Goal: Task Accomplishment & Management: Use online tool/utility

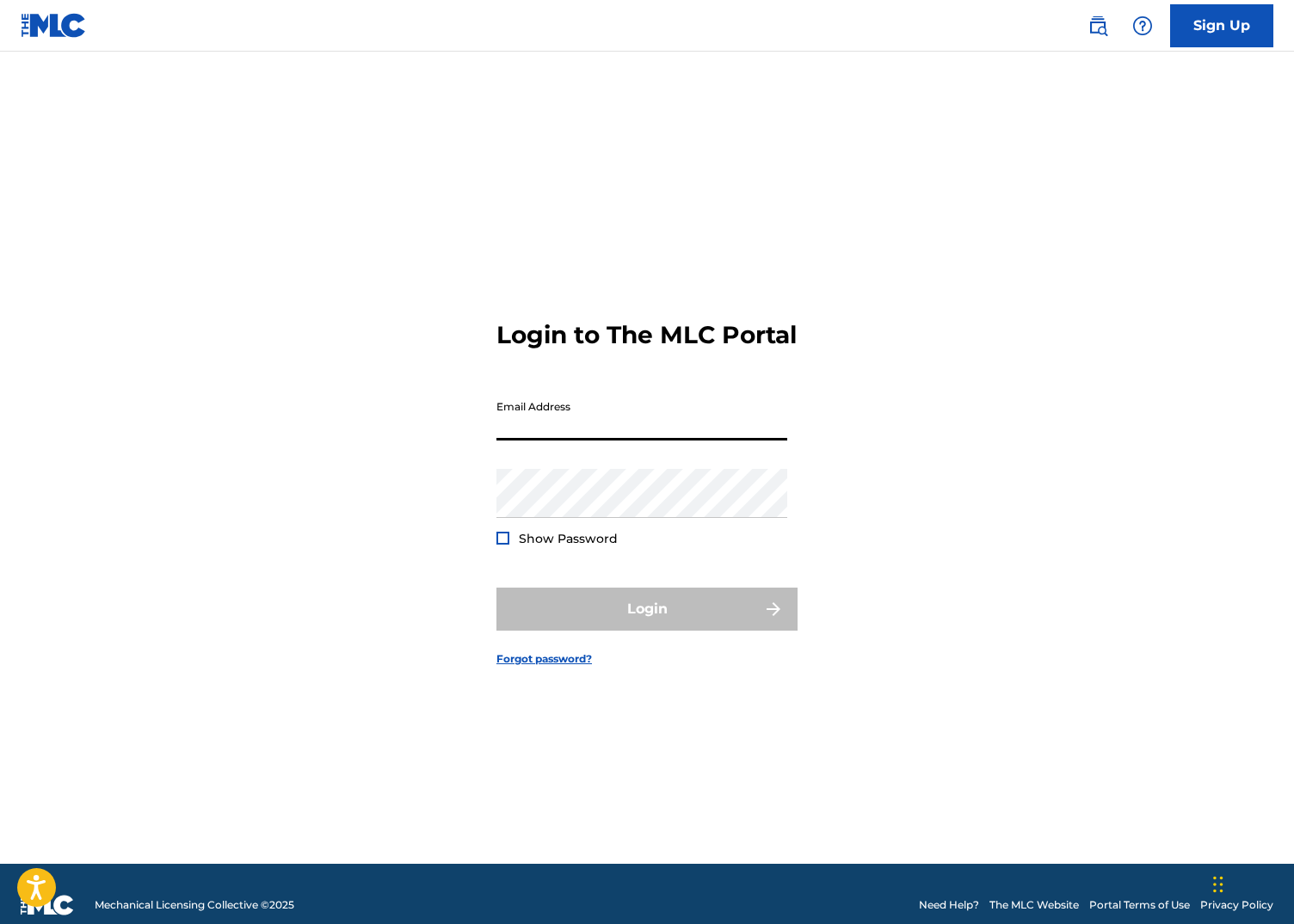
click at [587, 441] on input "Email Address" at bounding box center [641, 416] width 290 height 49
type input "[EMAIL_ADDRESS][DOMAIN_NAME]"
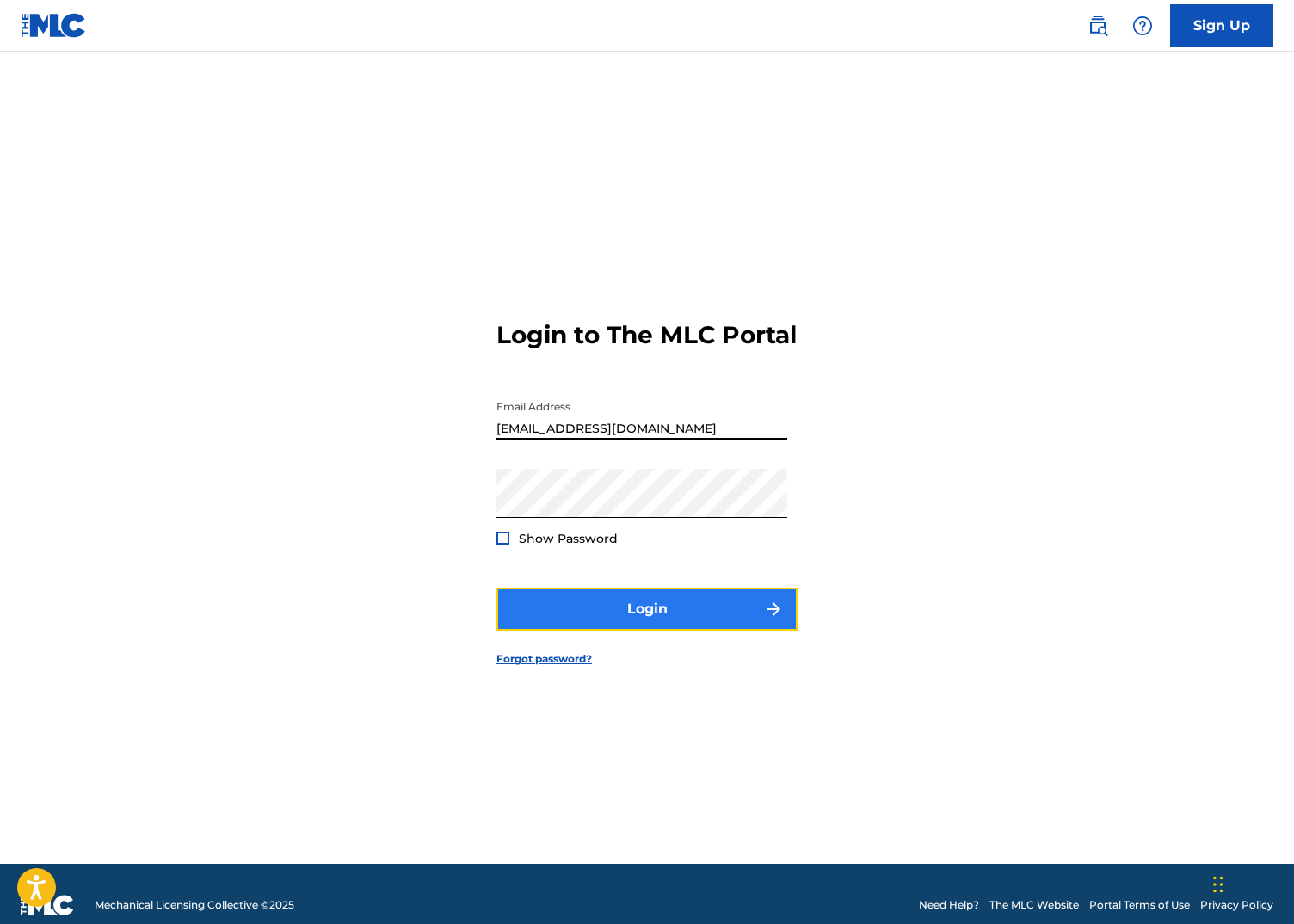
click at [585, 602] on button "Login" at bounding box center [647, 609] width 301 height 43
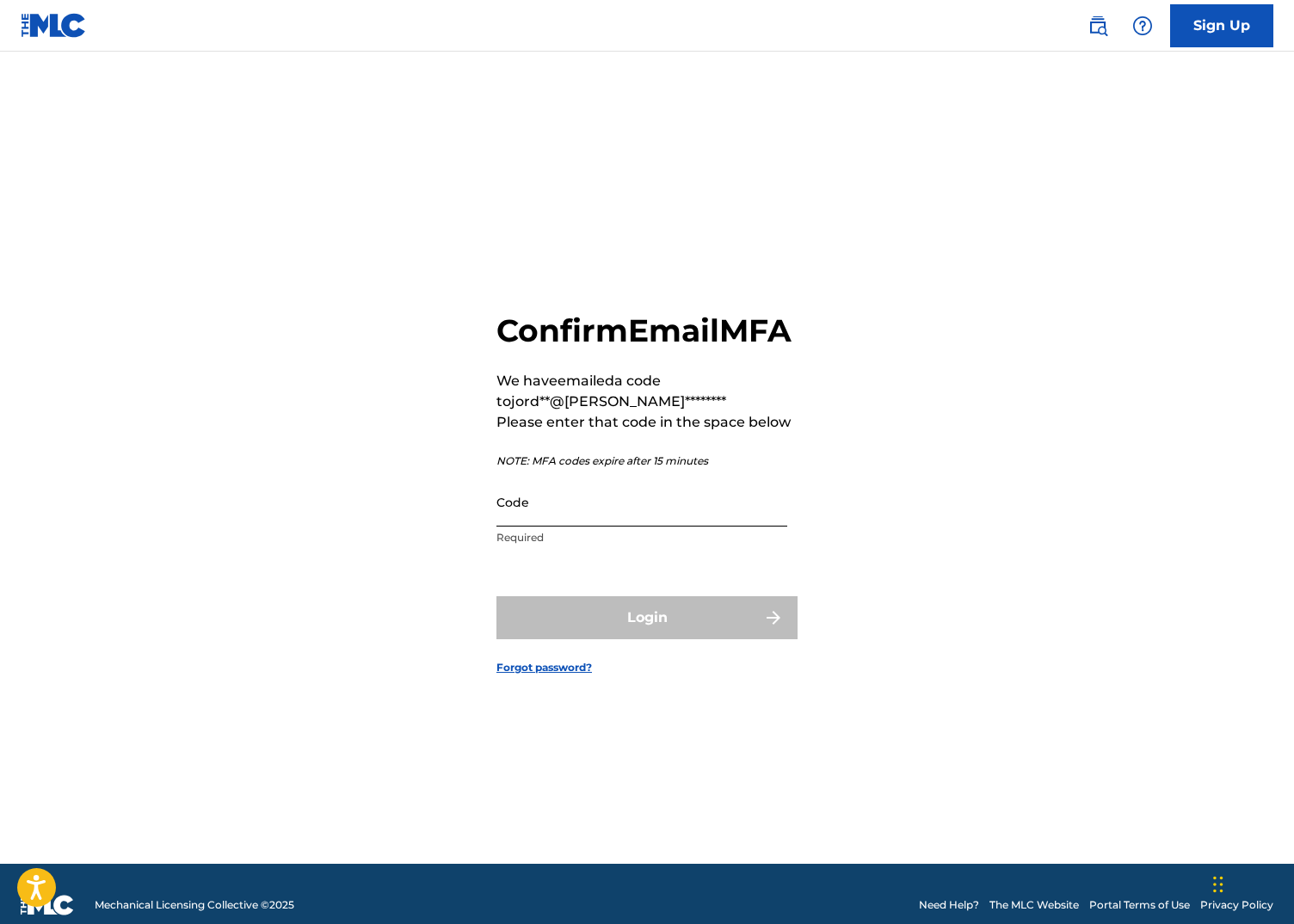
click at [622, 526] on input "Code" at bounding box center [641, 502] width 290 height 49
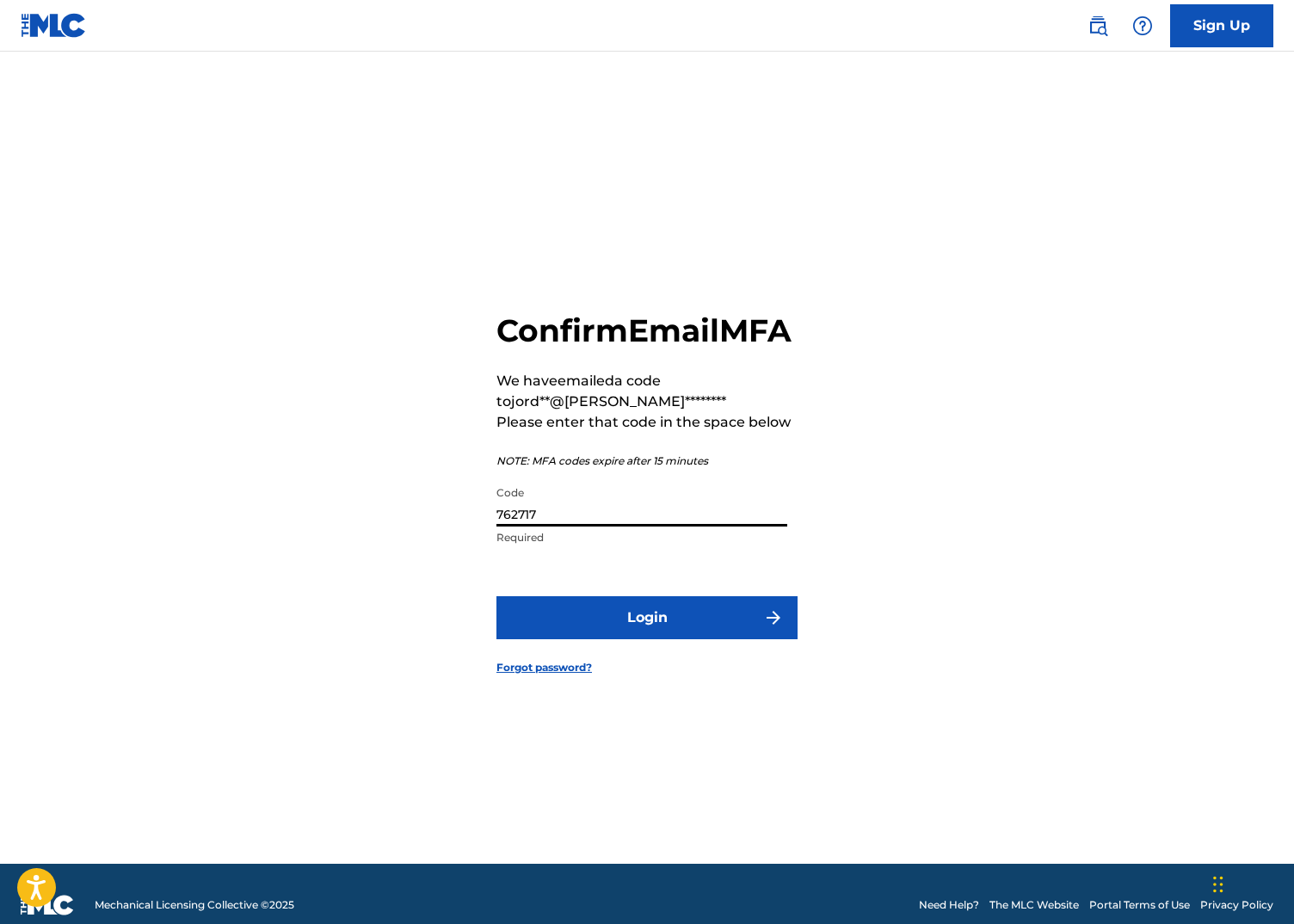
type input "762717"
click at [496, 596] on button "Login" at bounding box center [647, 618] width 301 height 43
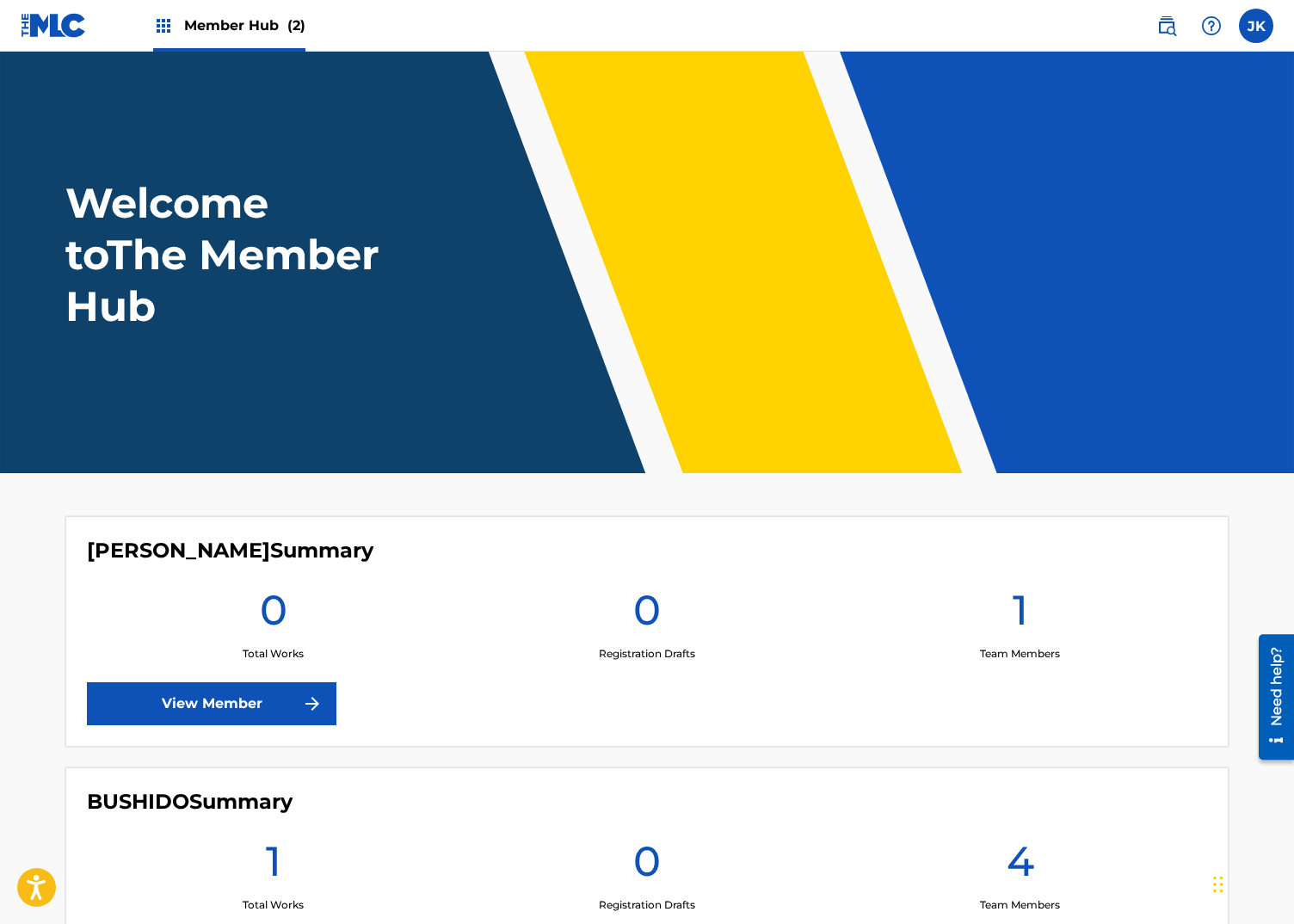
scroll to position [177, 0]
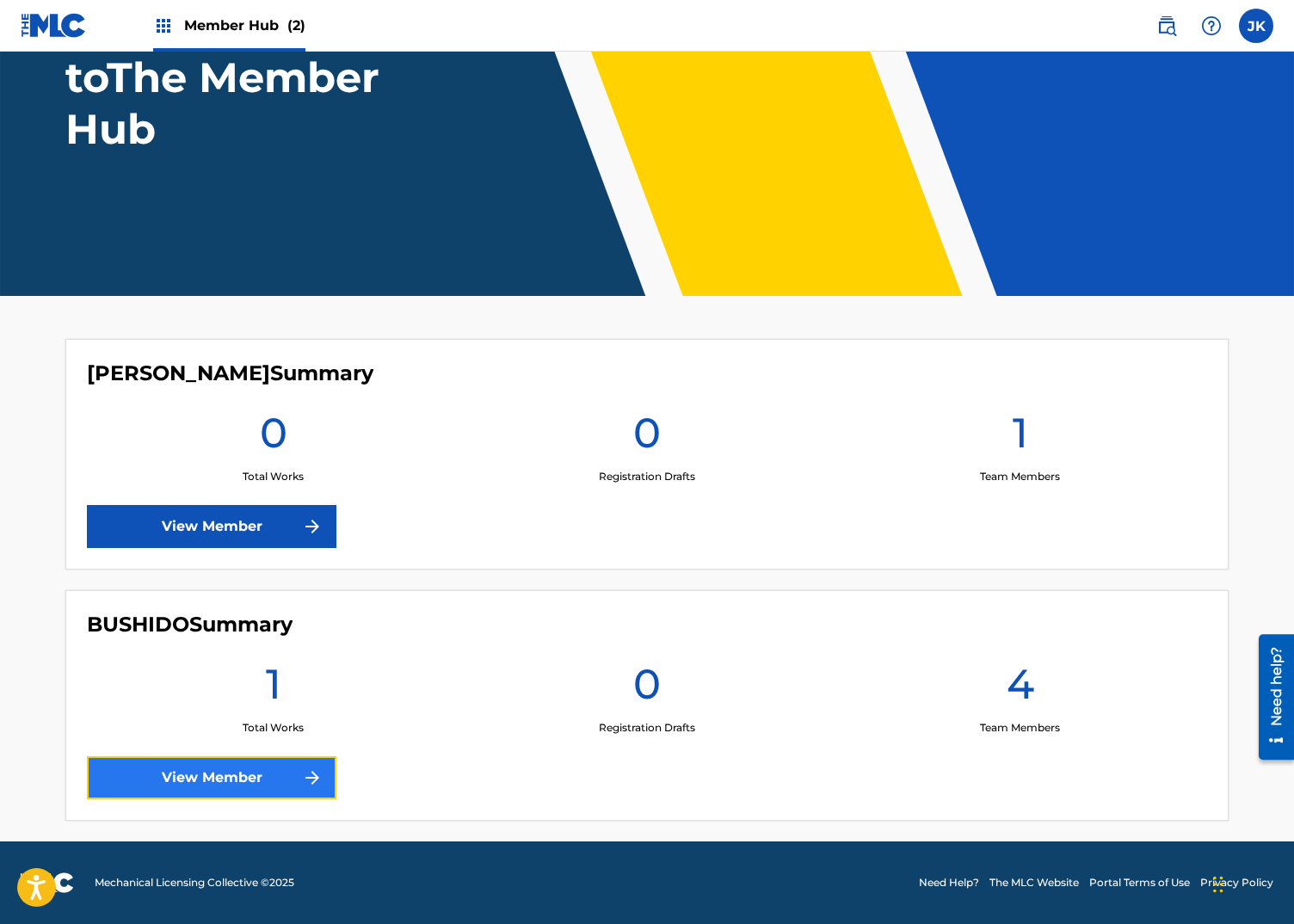
click at [191, 770] on link "View Member" at bounding box center [211, 777] width 249 height 43
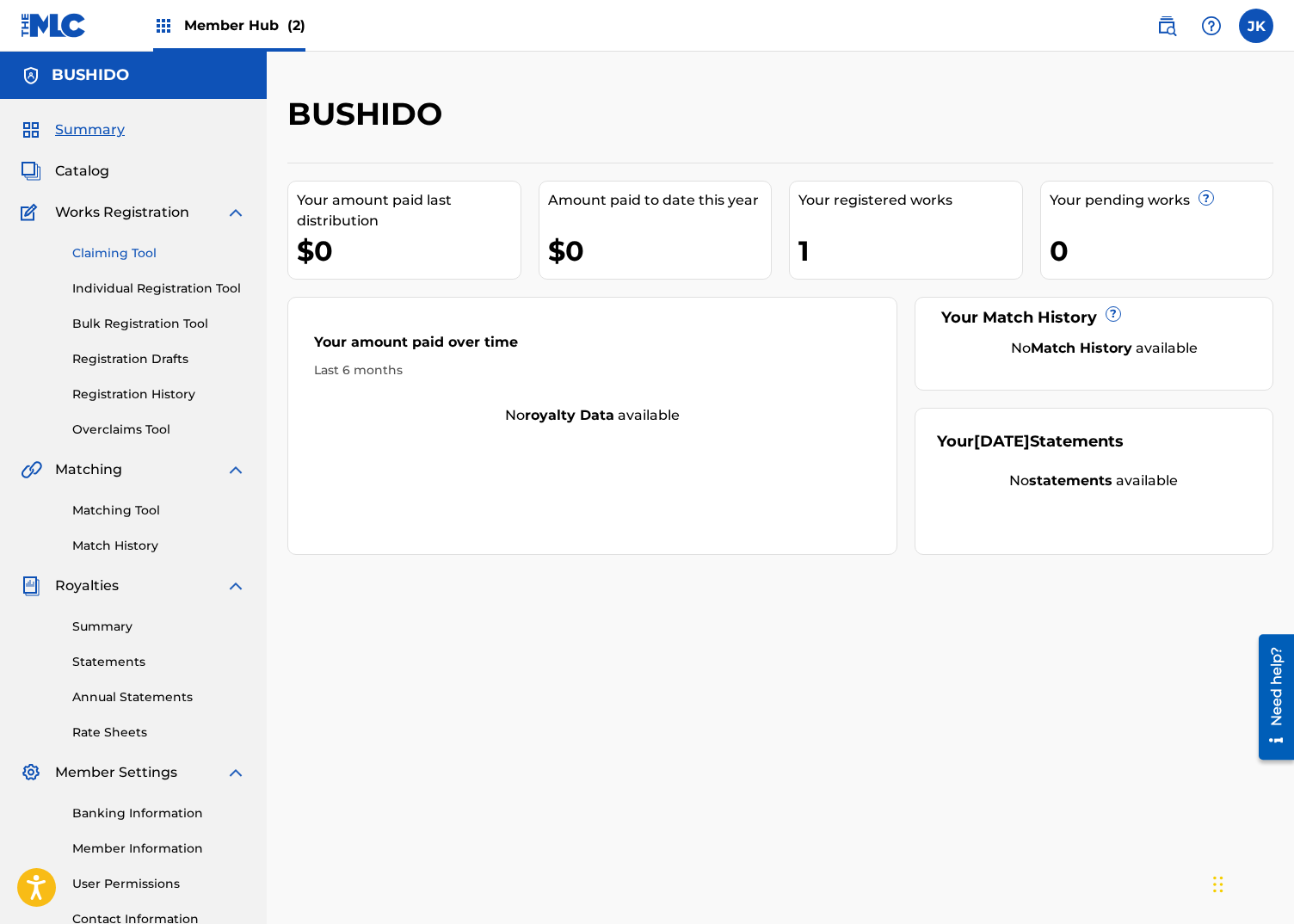
click at [79, 247] on link "Claiming Tool" at bounding box center [158, 253] width 174 height 18
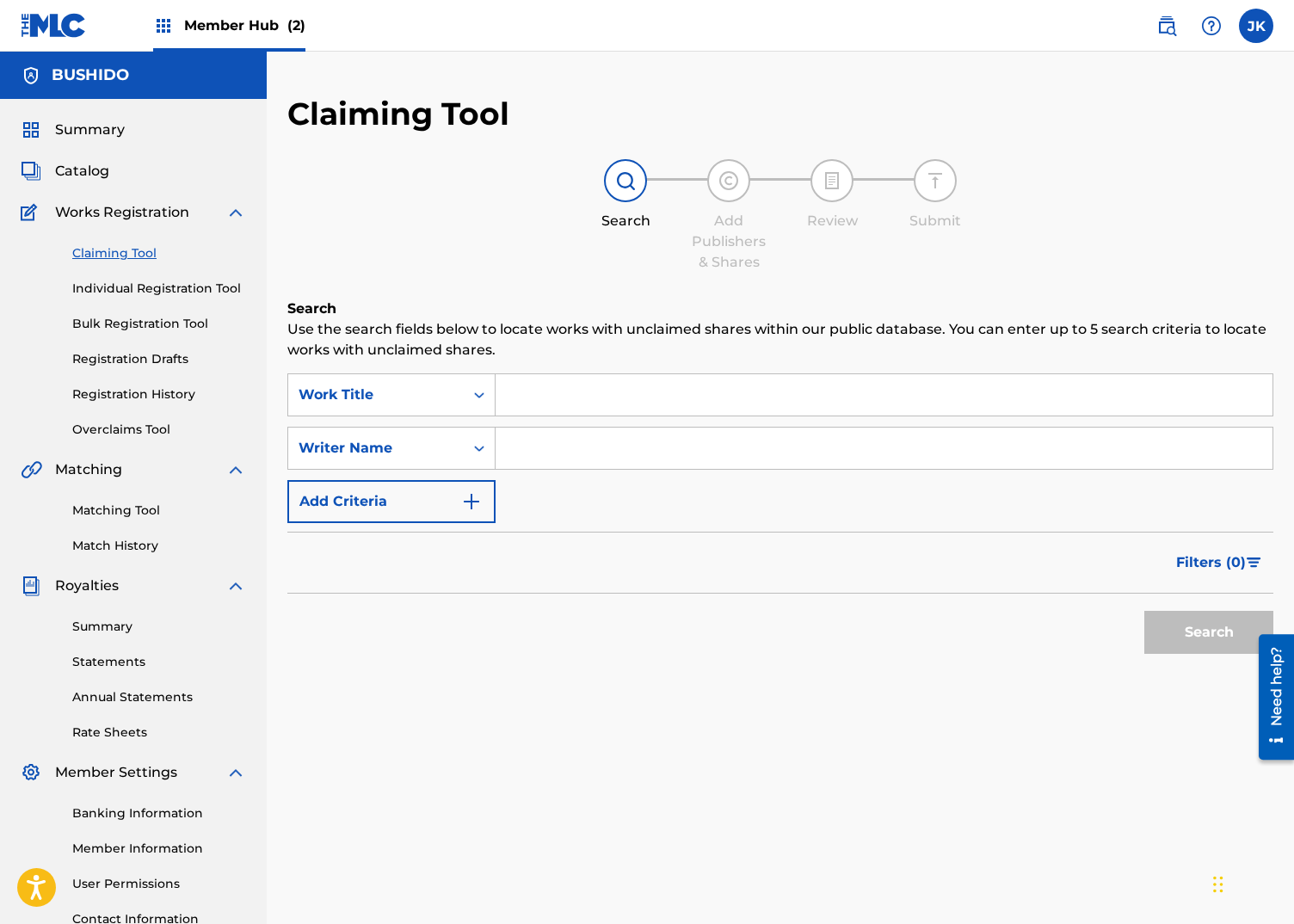
click at [529, 449] on input "Search Form" at bounding box center [883, 448] width 776 height 41
type input "[PERSON_NAME]"
click at [1143, 611] on button "Search" at bounding box center [1207, 633] width 129 height 43
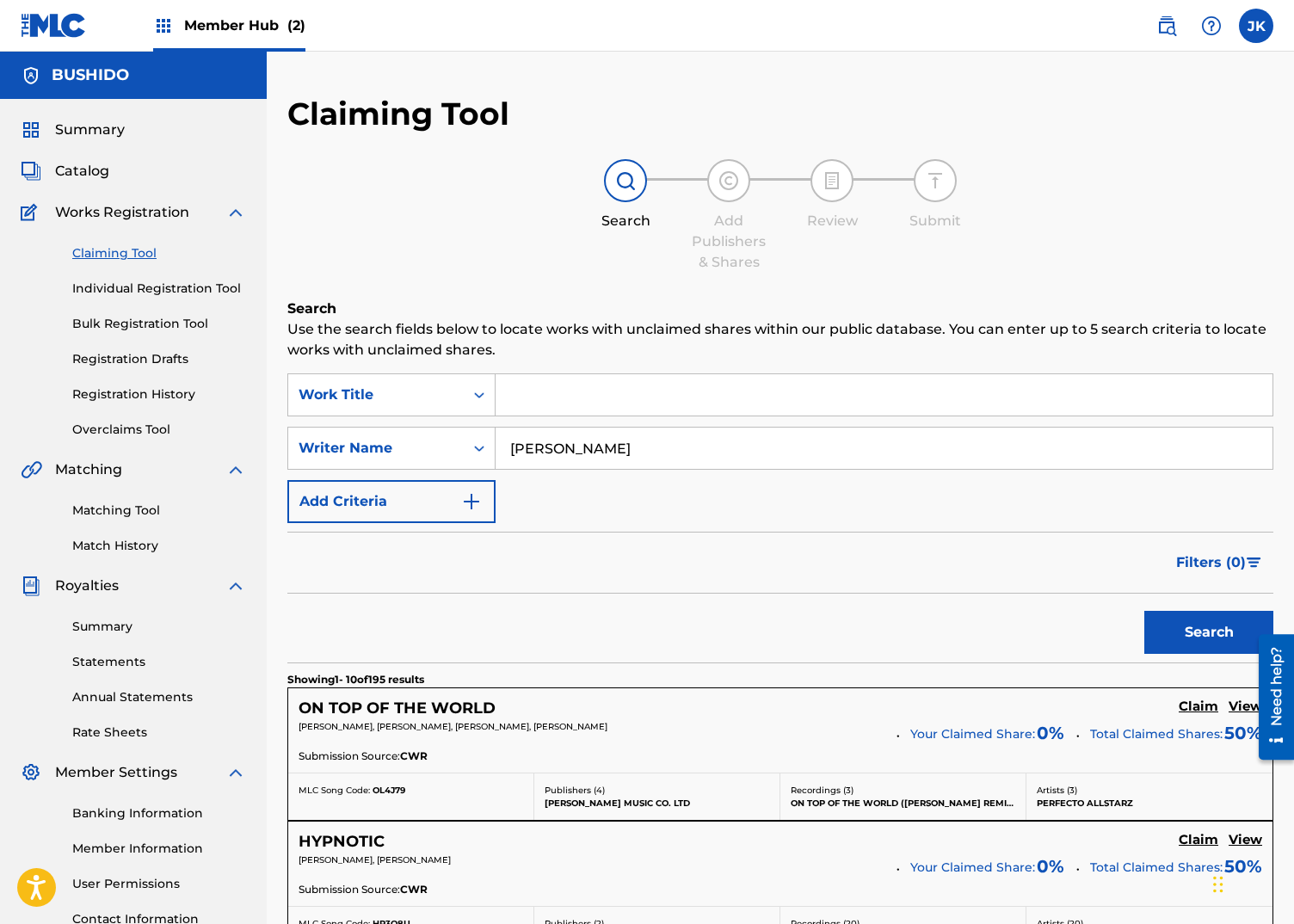
click at [1247, 705] on div at bounding box center [1269, 696] width 48 height 139
click at [1242, 710] on h5 "View" at bounding box center [1245, 707] width 33 height 17
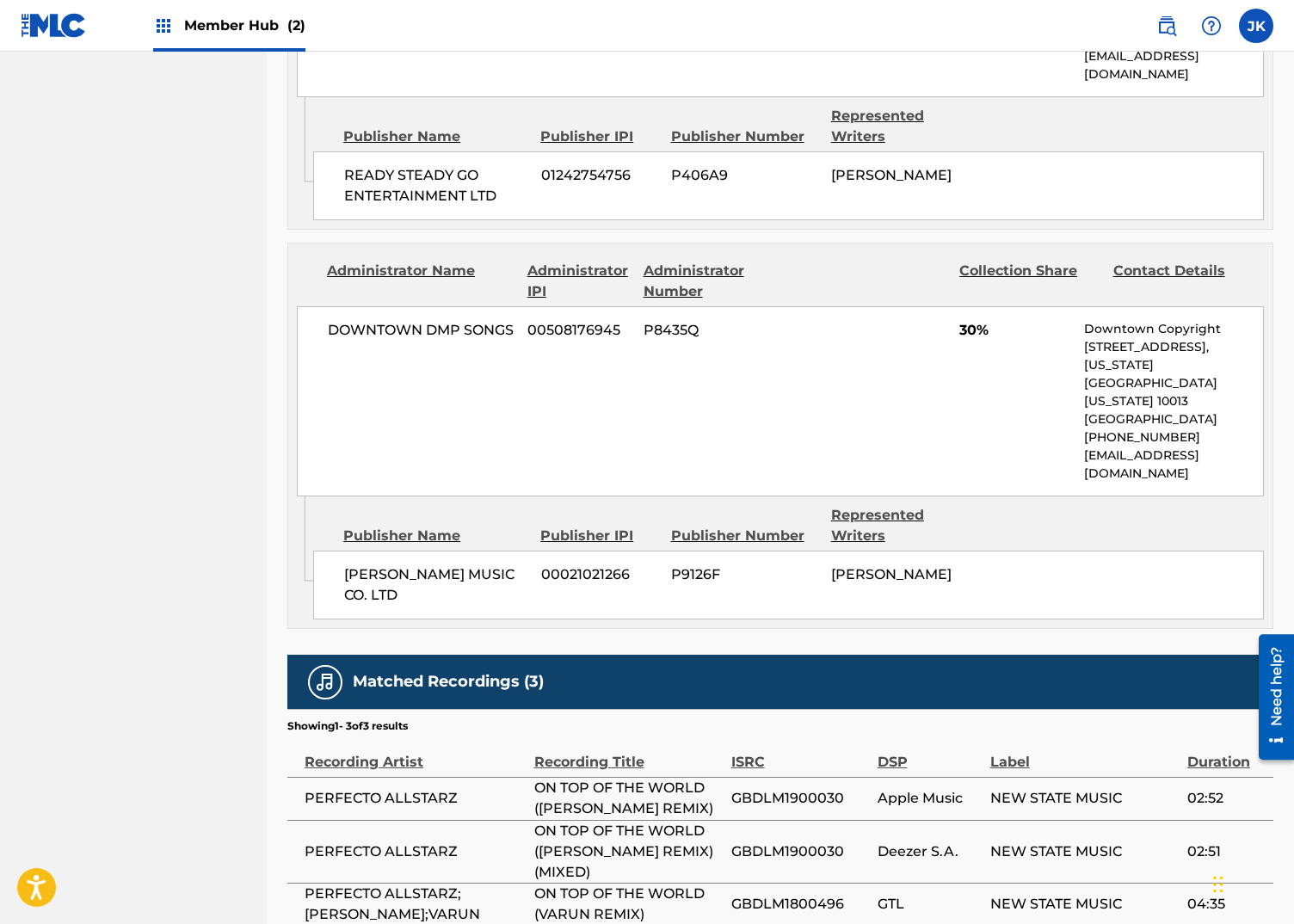
scroll to position [1154, 0]
